Goal: Task Accomplishment & Management: Manage account settings

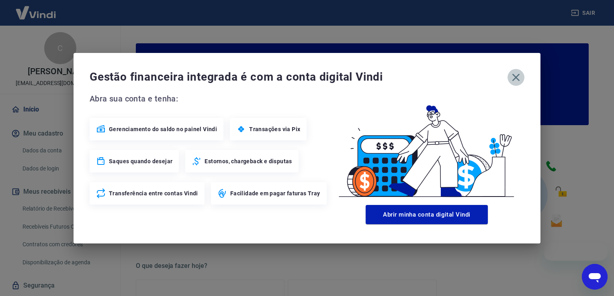
click at [516, 78] on icon "button" at bounding box center [516, 78] width 8 height 8
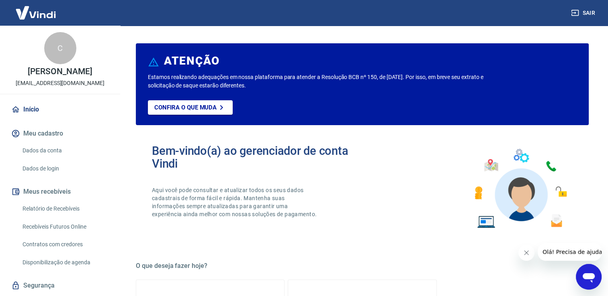
click at [51, 209] on link "Relatório de Recebíveis" at bounding box center [64, 209] width 91 height 16
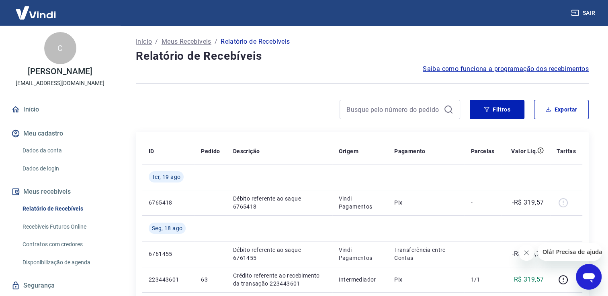
scroll to position [22, 0]
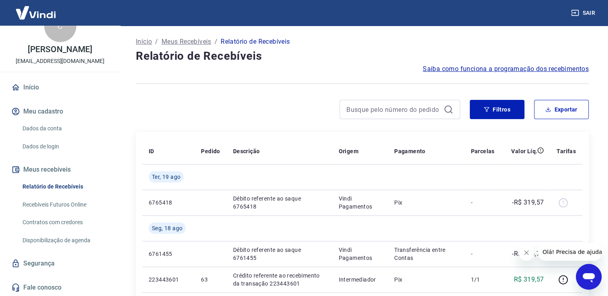
click at [65, 206] on link "Recebíveis Futuros Online" at bounding box center [64, 205] width 91 height 16
click at [580, 15] on button "Sair" at bounding box center [583, 13] width 29 height 15
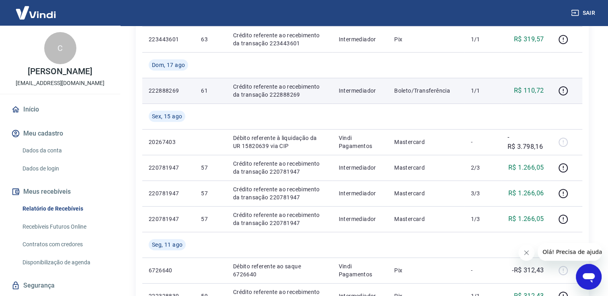
scroll to position [241, 0]
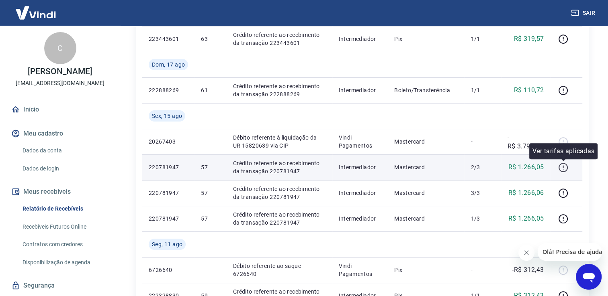
click at [562, 170] on icon "button" at bounding box center [563, 168] width 10 height 10
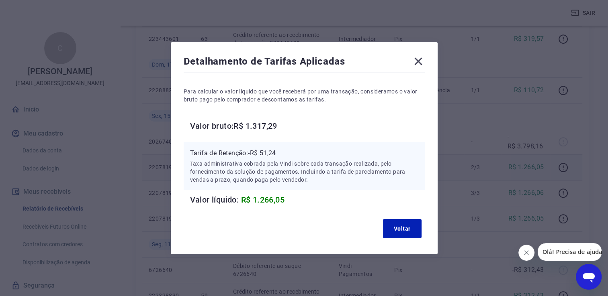
click at [419, 59] on icon at bounding box center [418, 61] width 13 height 13
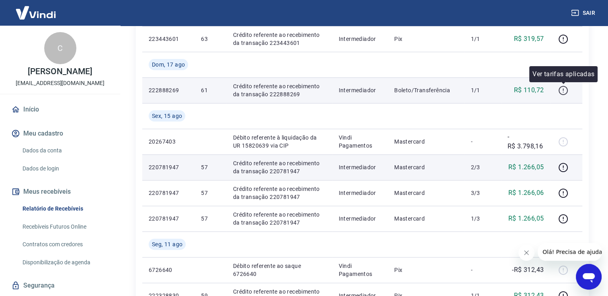
click at [562, 90] on icon "button" at bounding box center [563, 91] width 10 height 10
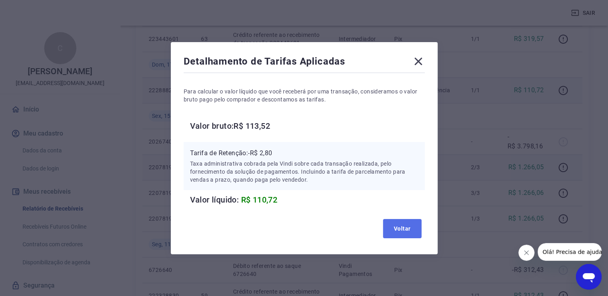
click at [396, 229] on button "Voltar" at bounding box center [402, 228] width 39 height 19
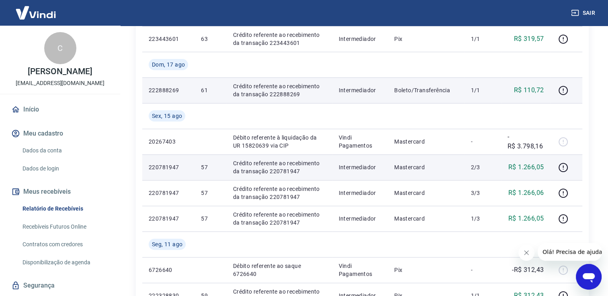
click at [572, 14] on icon "button" at bounding box center [575, 13] width 8 height 8
